Goal: Information Seeking & Learning: Learn about a topic

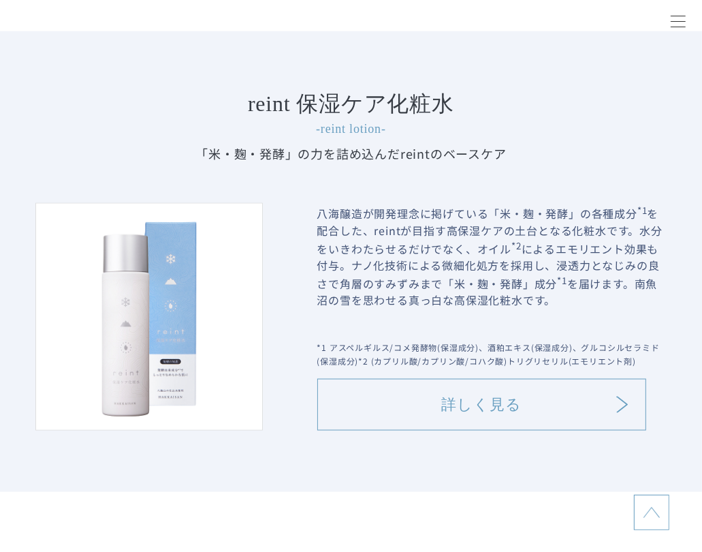
scroll to position [1158, 0]
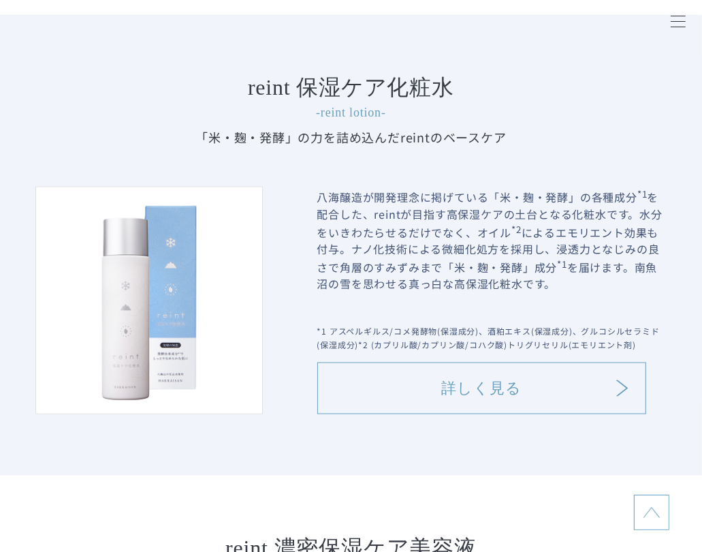
click at [364, 205] on p "八海醸造が開発理念に掲げている「米・麹・発酵」の各種成分 *1 を配合した、reintが目指す高保湿ケアの土台となる化粧水です。水分をいきわたらせるだけでなく…" at bounding box center [493, 250] width 350 height 127
click at [458, 396] on link "詳しく見る" at bounding box center [482, 388] width 329 height 52
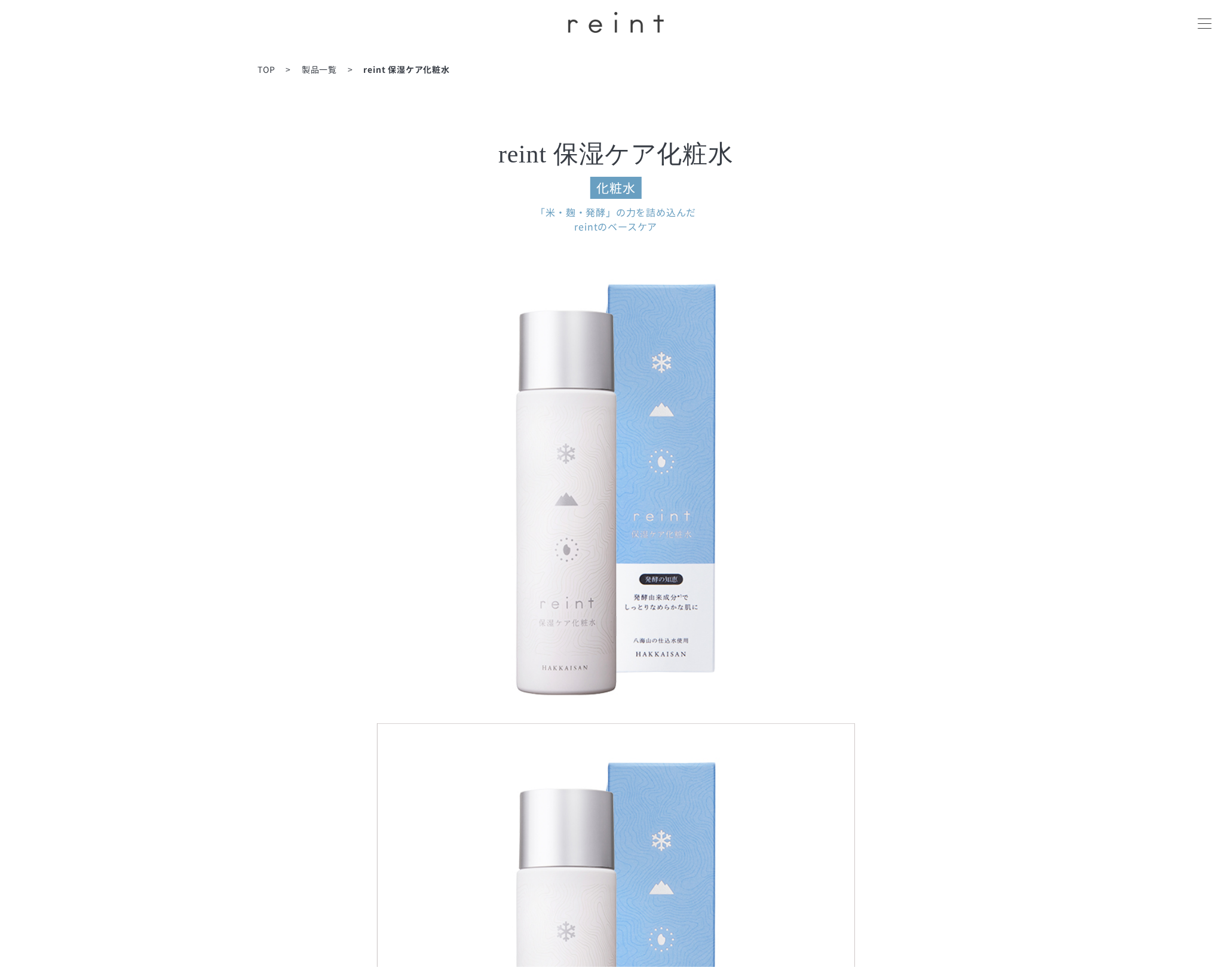
click at [321, 70] on span "製品一覧" at bounding box center [319, 69] width 35 height 12
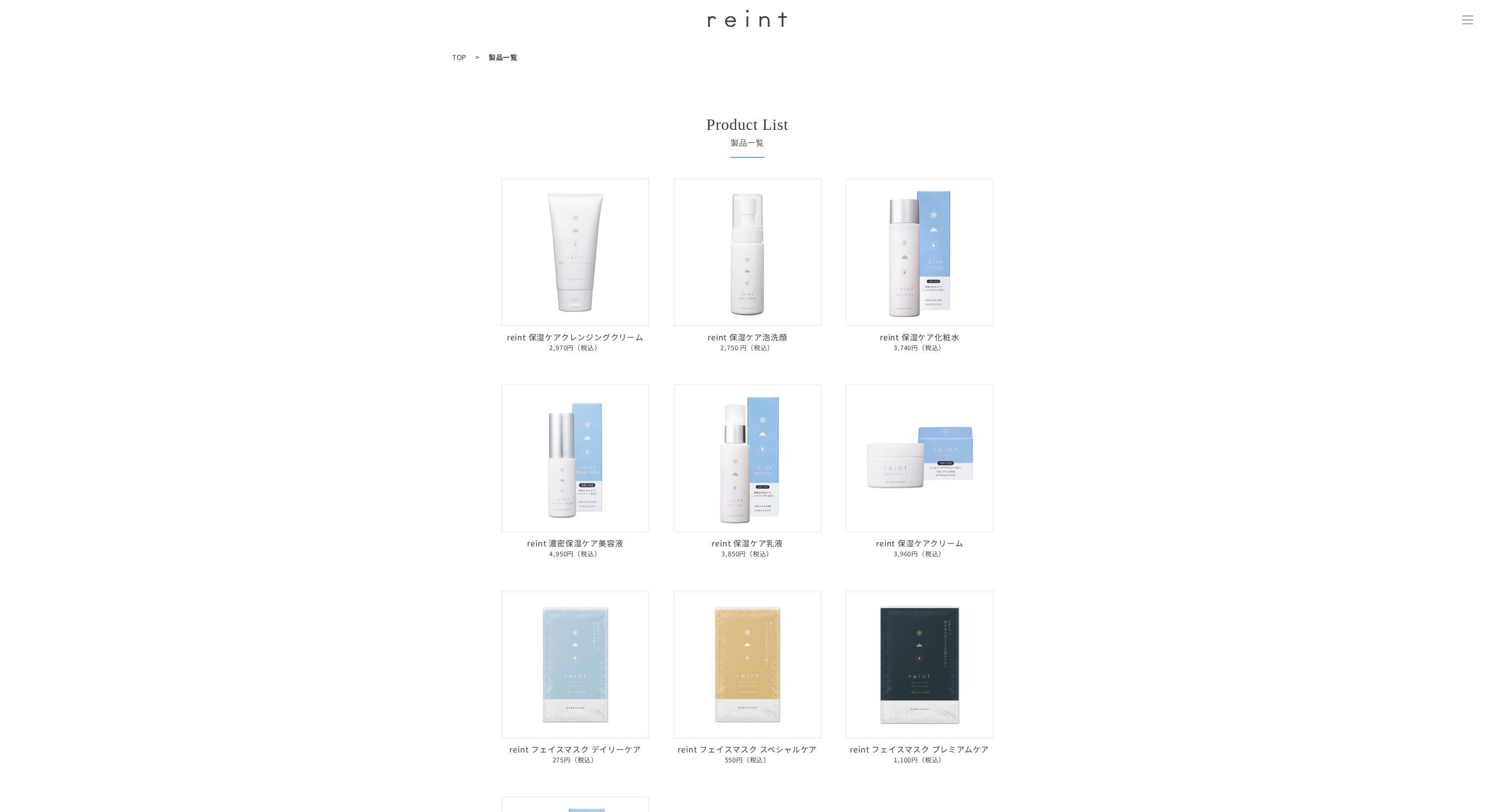
click at [469, 56] on li "TOP" at bounding box center [469, 57] width 35 height 10
click at [456, 56] on span "TOP" at bounding box center [459, 57] width 14 height 10
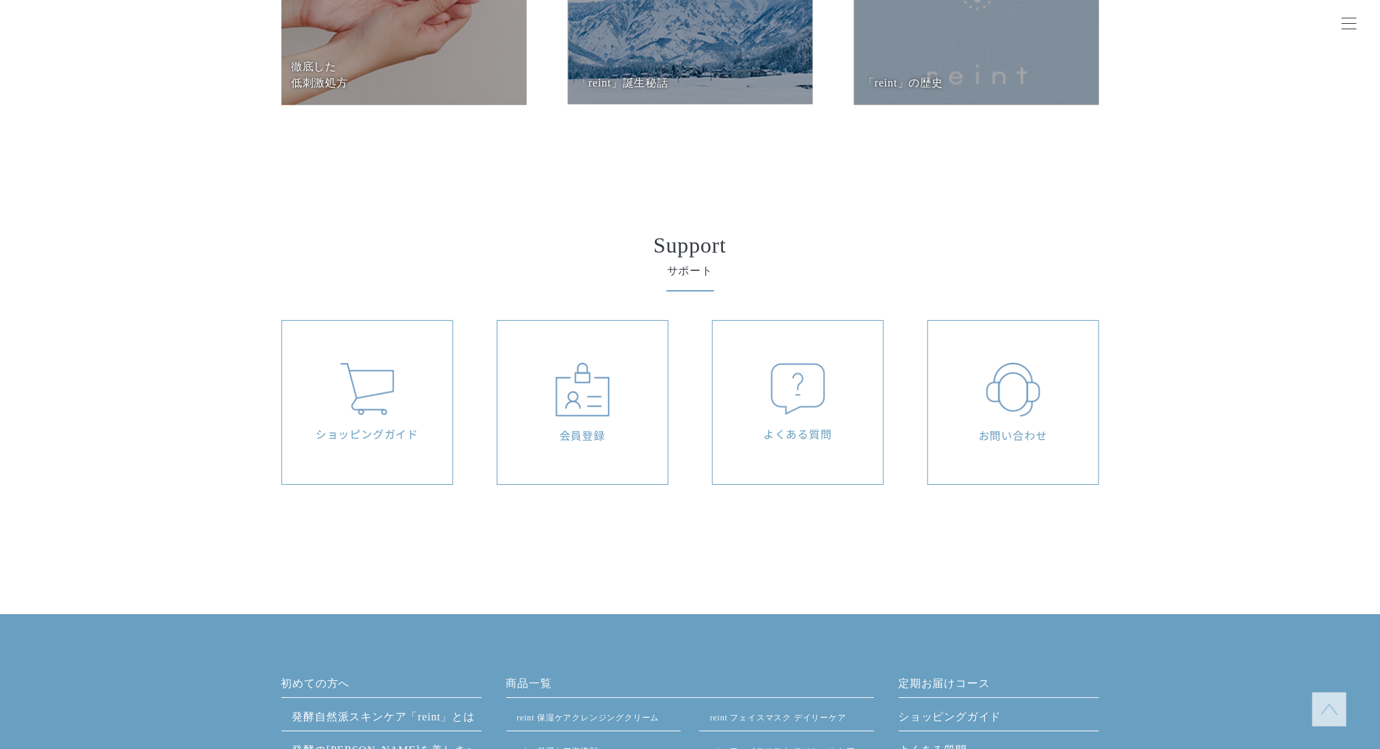
scroll to position [6237, 0]
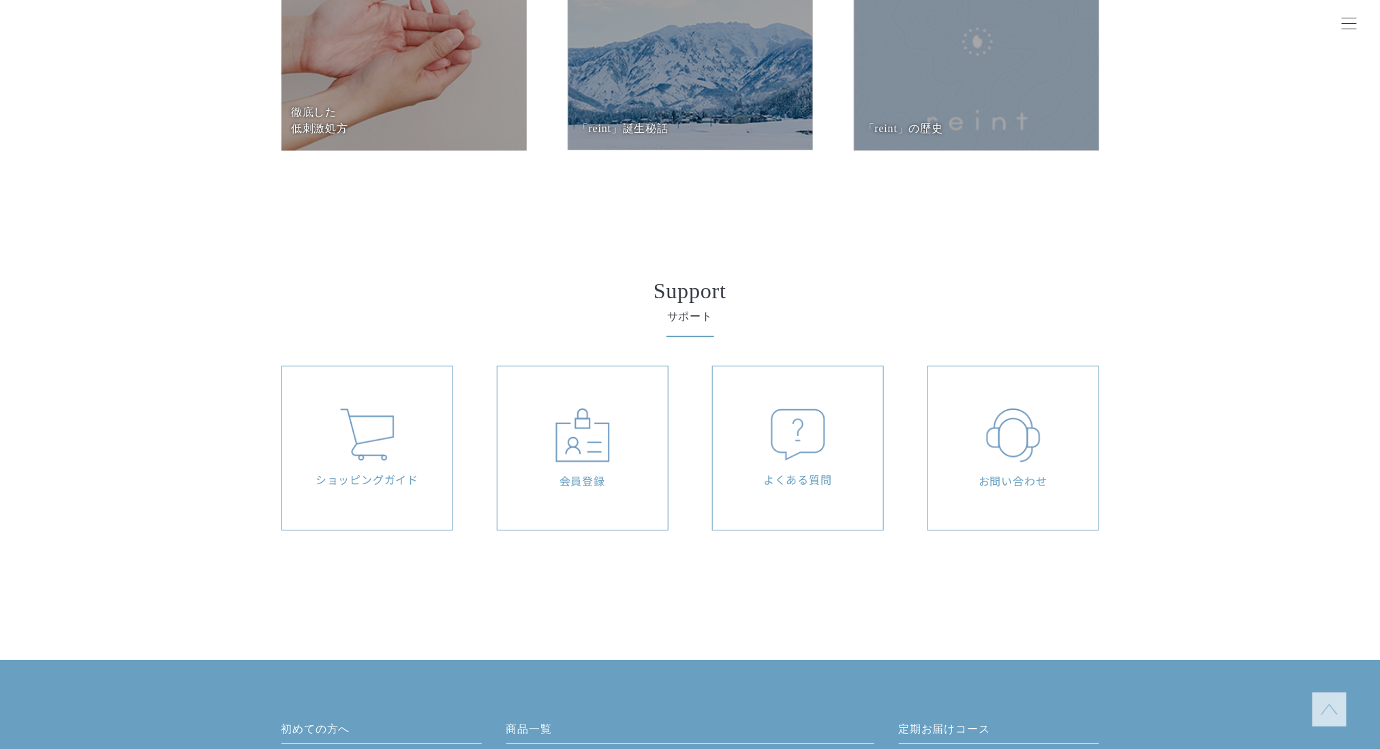
click at [918, 93] on dd at bounding box center [976, 27] width 245 height 245
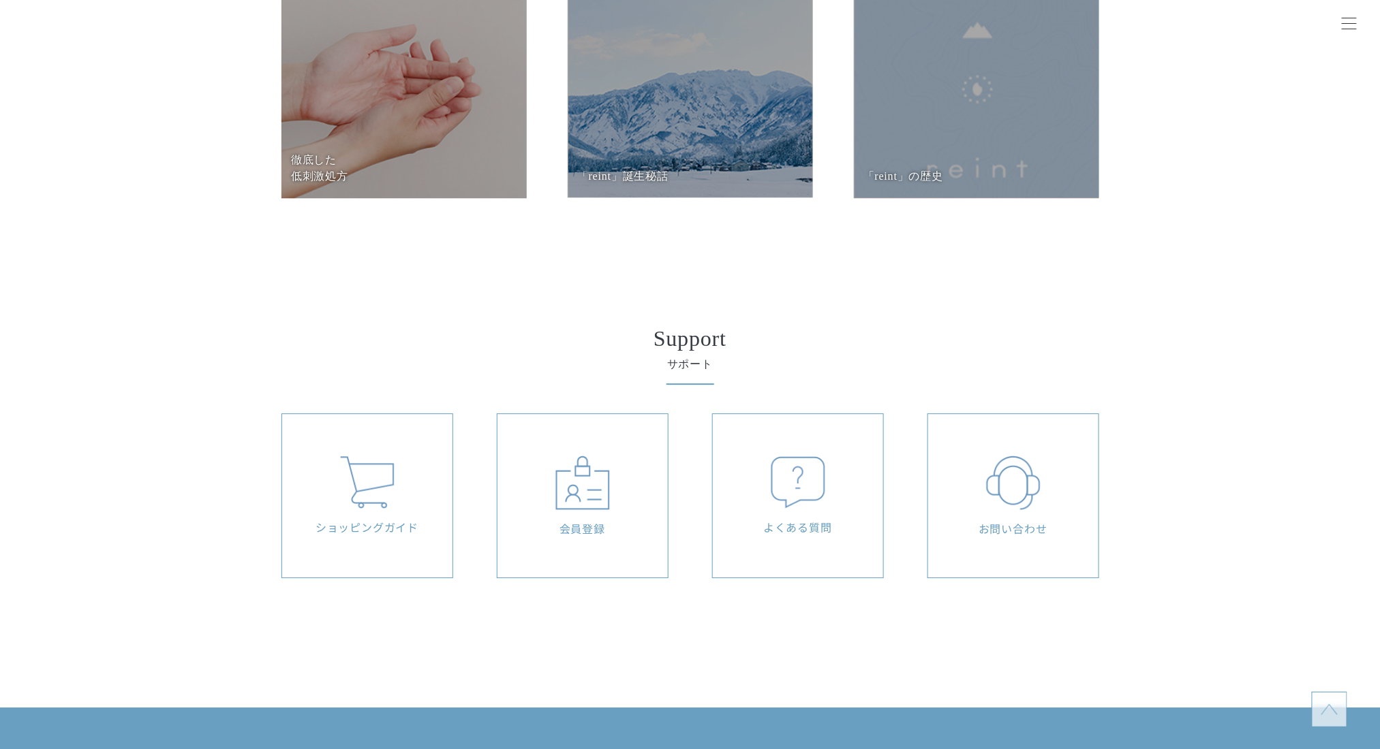
scroll to position [6146, 0]
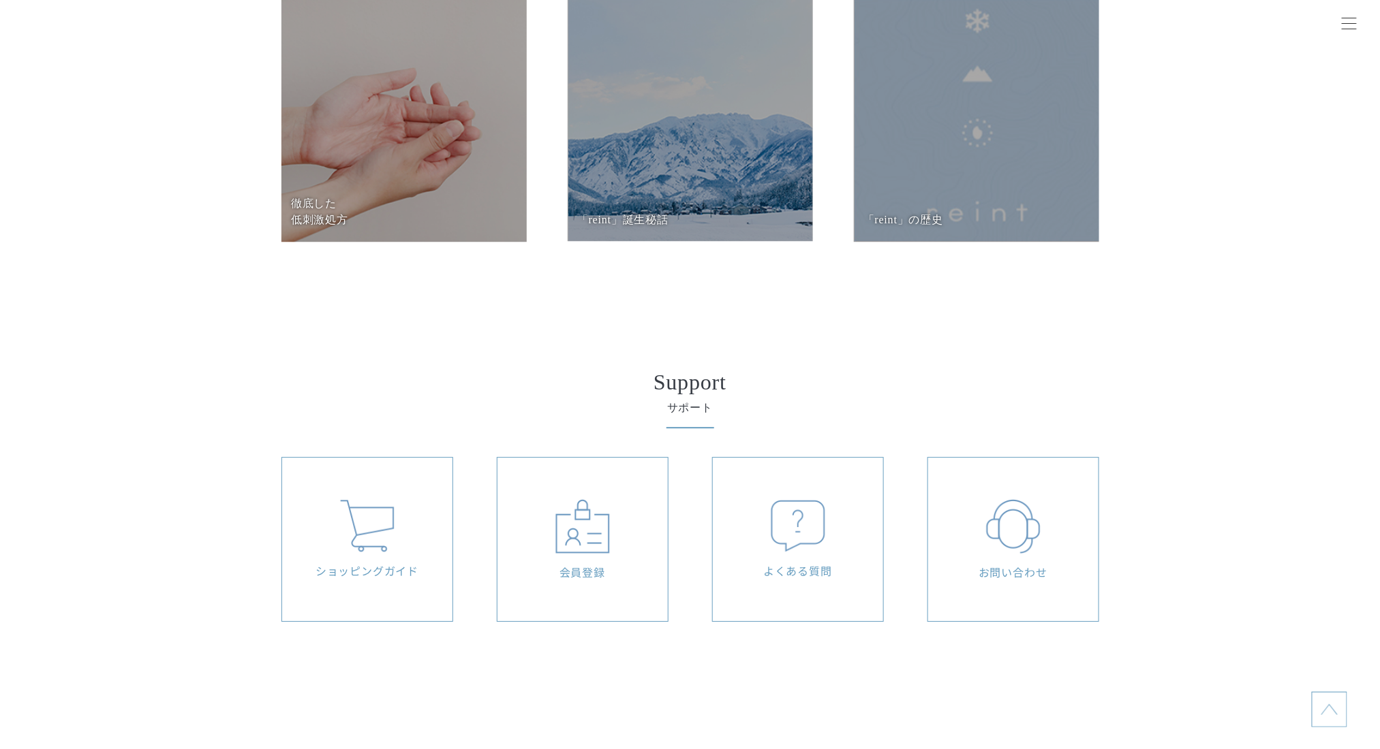
click at [692, 177] on dd at bounding box center [690, 119] width 245 height 245
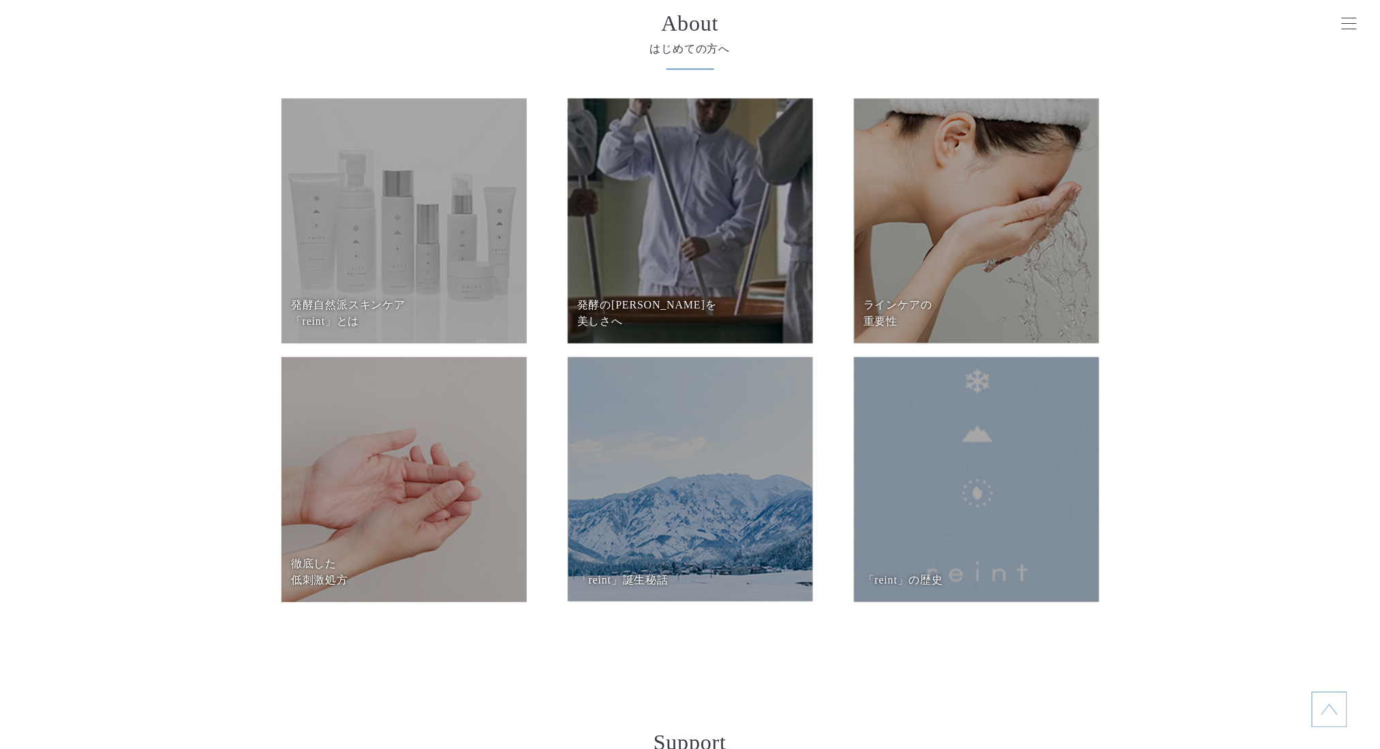
scroll to position [5782, 0]
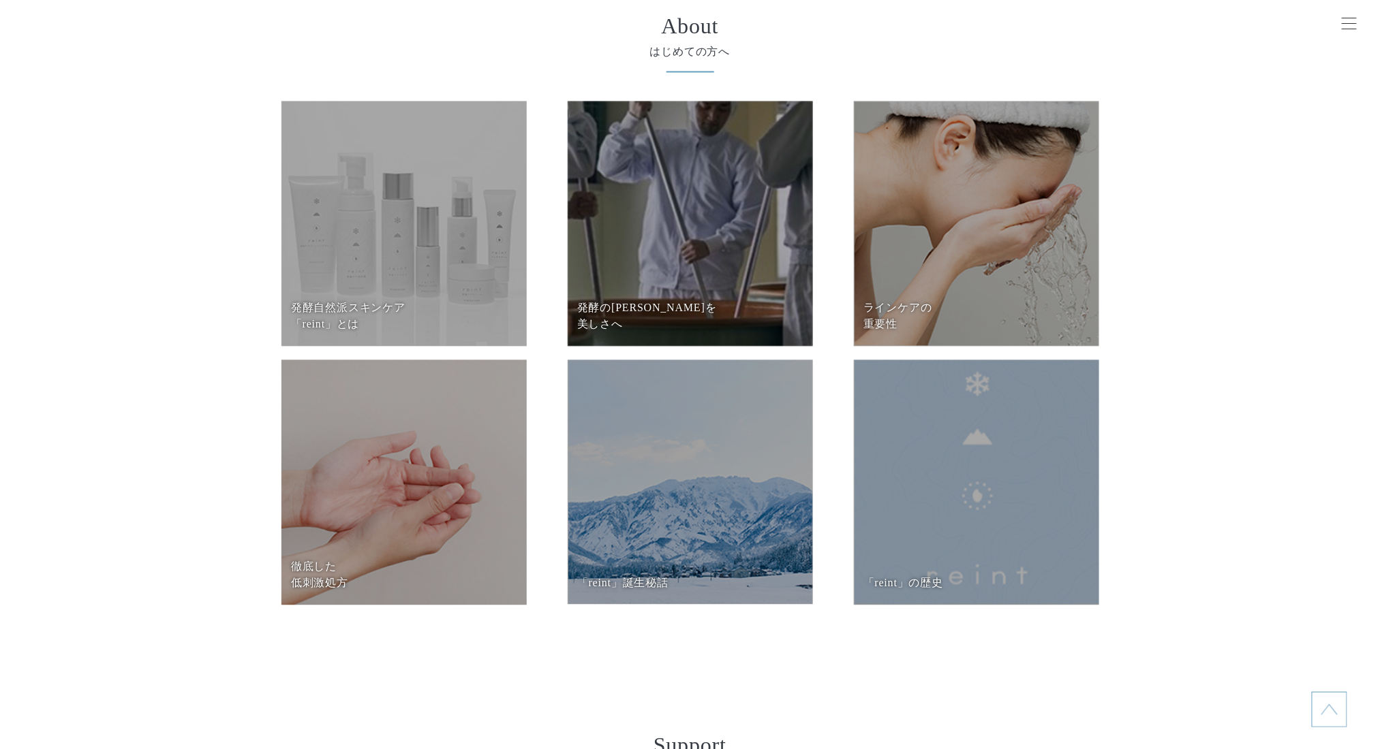
click at [416, 260] on dd at bounding box center [403, 223] width 245 height 245
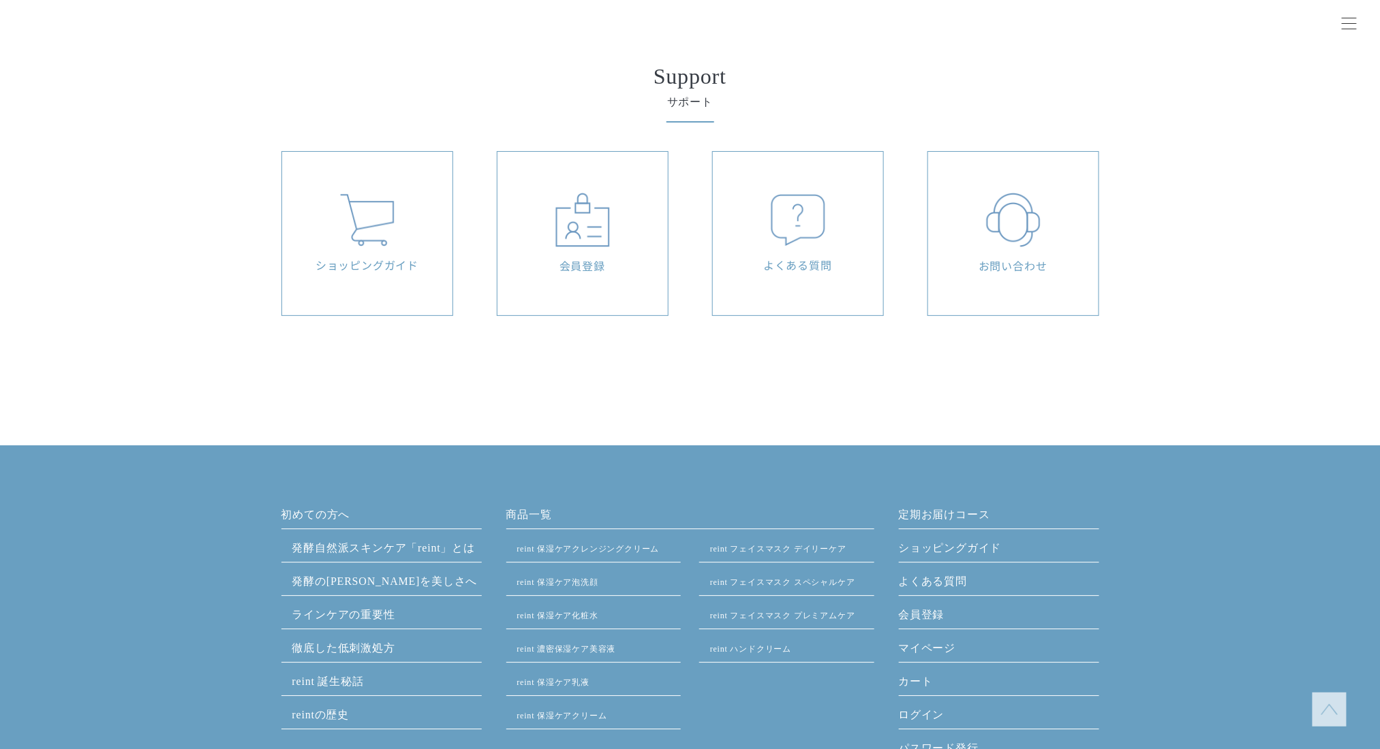
scroll to position [3682, 0]
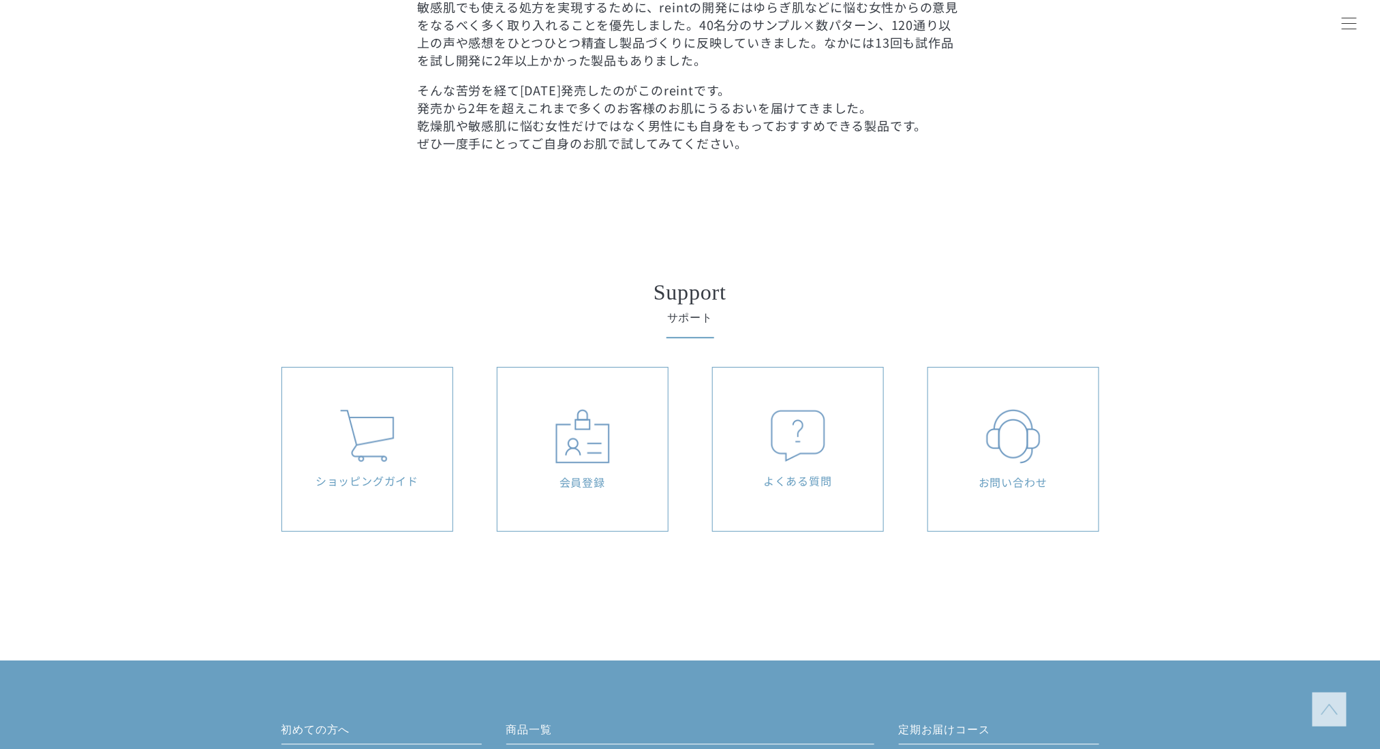
scroll to position [2998, 0]
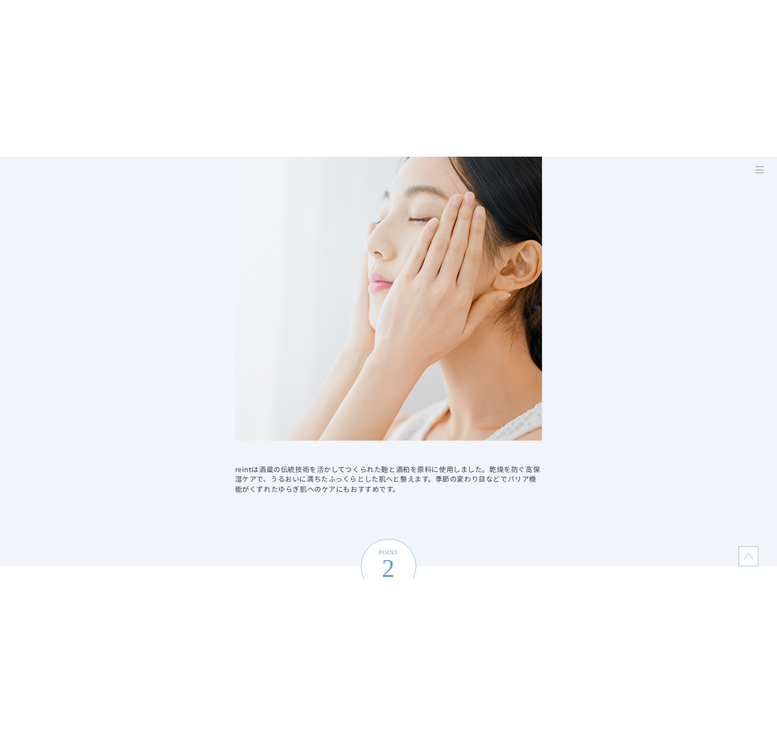
scroll to position [1908, 0]
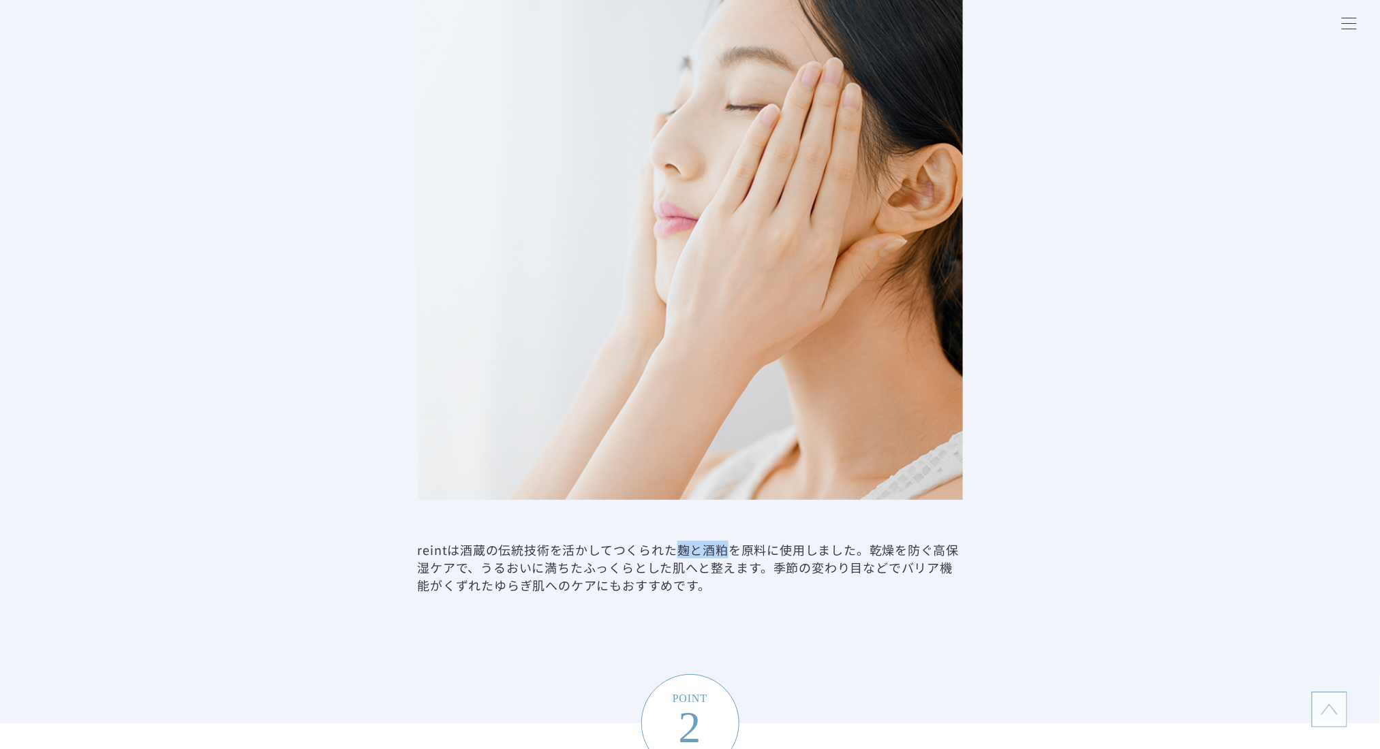
drag, startPoint x: 672, startPoint y: 555, endPoint x: 729, endPoint y: 552, distance: 57.3
click at [729, 552] on dd "reintは酒蔵の伝統技術を活かしてつくられた麹と酒粕を原料に使用しました。乾燥を防ぐ高保湿ケアで、うるおいに満ちたふっくらとした肌へと整えます。季節の変わり…" at bounding box center [690, 567] width 545 height 53
click at [687, 547] on dd "reintは酒蔵の伝統技術を活かしてつくられた麹と酒粕を原料に使用しました。乾燥を防ぐ高保湿ケアで、うるおいに満ちたふっくらとした肌へと整えます。季節の変わり…" at bounding box center [690, 567] width 545 height 53
click at [679, 547] on dd "reintは酒蔵の伝統技術を活かしてつくられた麹と酒粕を原料に使用しました。乾燥を防ぐ高保湿ケアで、うるおいに満ちたふっくらとした肌へと整えます。季節の変わり…" at bounding box center [690, 567] width 545 height 53
drag, startPoint x: 679, startPoint y: 547, endPoint x: 849, endPoint y: 551, distance: 170.4
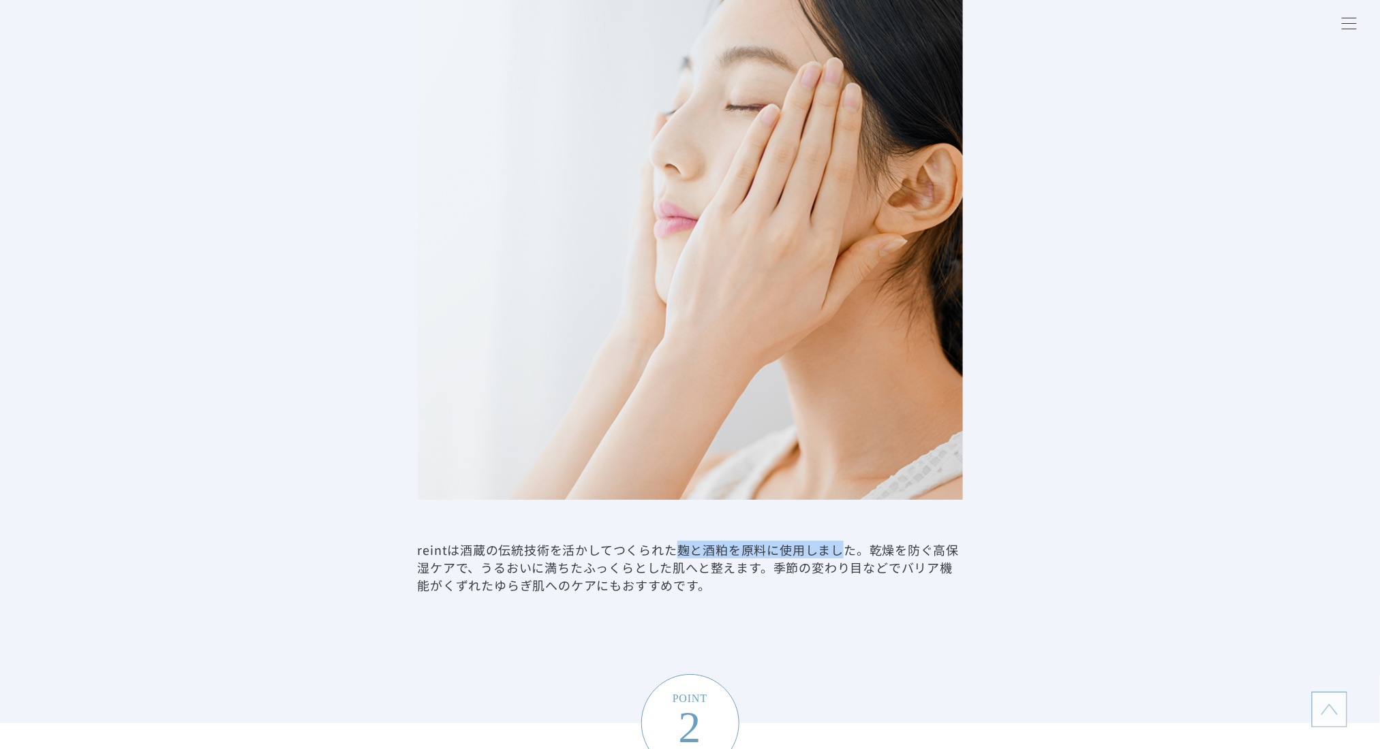
click at [849, 551] on dd "reintは酒蔵の伝統技術を活かしてつくられた麹と酒粕を原料に使用しました。乾燥を防ぐ高保湿ケアで、うるおいに満ちたふっくらとした肌へと整えます。季節の変わり…" at bounding box center [690, 567] width 545 height 53
copy dd "麹と酒粕を原料に使用しまし"
